Goal: Book appointment/travel/reservation

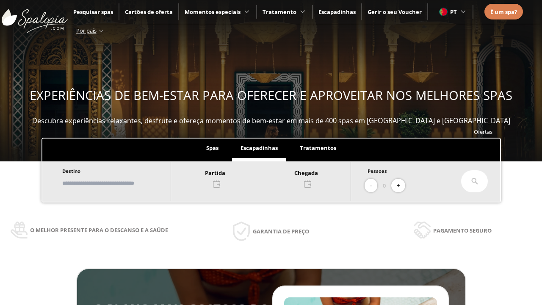
click at [119, 183] on input "text" at bounding box center [112, 183] width 105 height 15
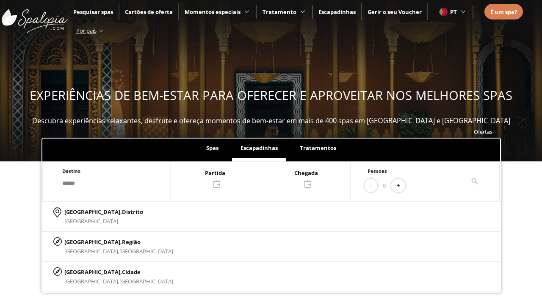
type input "******"
click at [85, 271] on p "[GEOGRAPHIC_DATA], Cidade" at bounding box center [118, 271] width 109 height 9
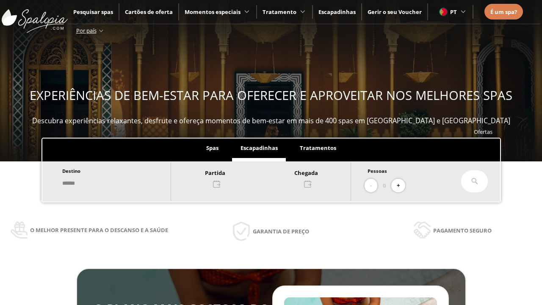
click at [269, 177] on div at bounding box center [260, 178] width 179 height 20
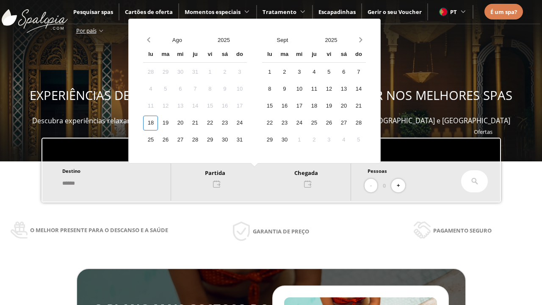
click at [188, 123] on div "20" at bounding box center [180, 123] width 15 height 15
click at [202, 123] on div "21" at bounding box center [195, 123] width 15 height 15
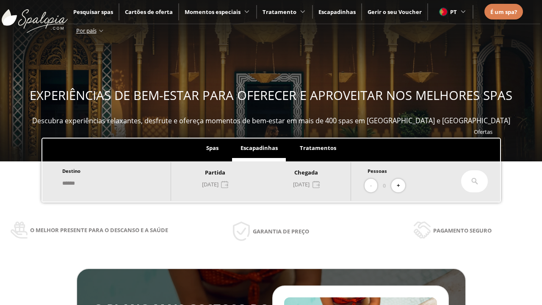
click at [401, 185] on button "+" at bounding box center [398, 186] width 14 height 14
click at [475, 181] on icon at bounding box center [474, 181] width 7 height 7
